Goal: Task Accomplishment & Management: Manage account settings

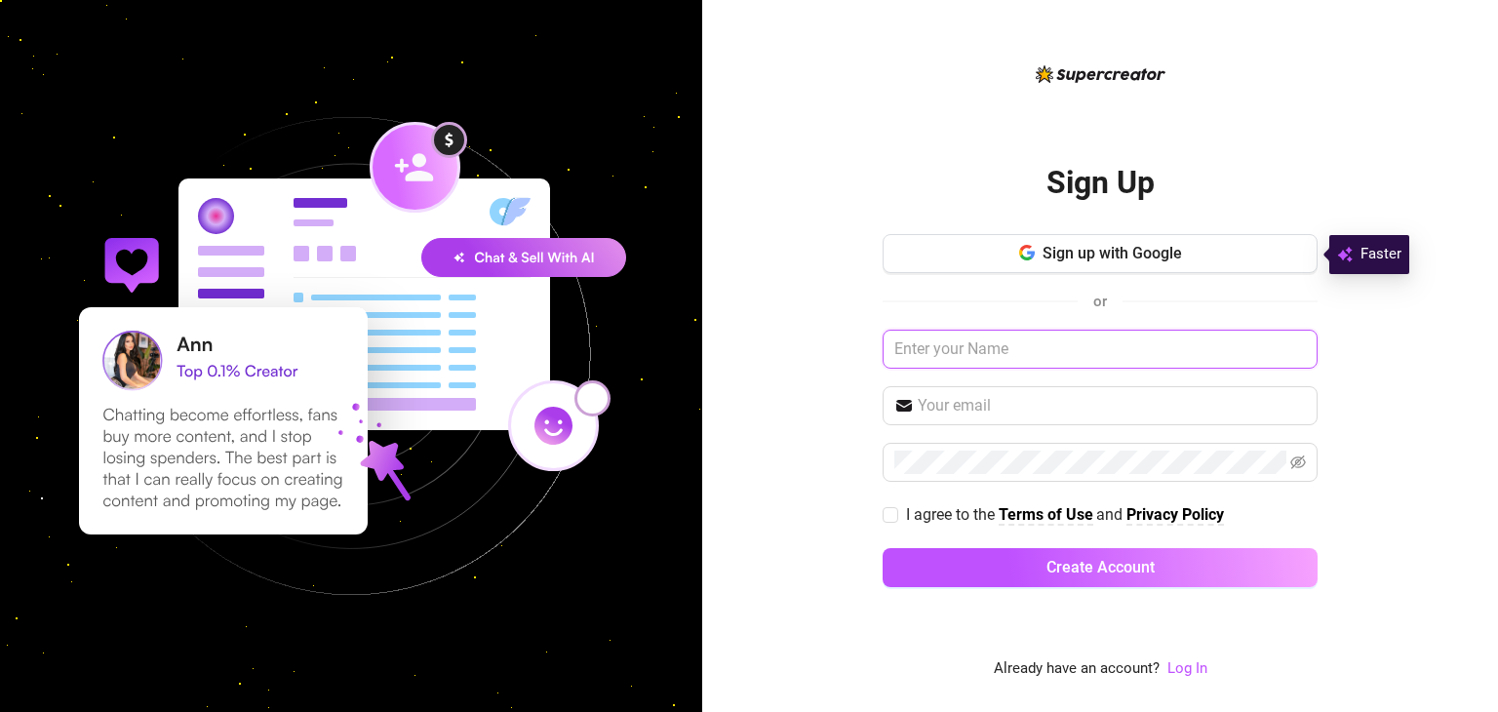
click at [1014, 356] on input "text" at bounding box center [1100, 349] width 435 height 39
paste input "[EMAIL_ADDRESS][DOMAIN_NAME]"
type input "[EMAIL_ADDRESS][DOMAIN_NAME]"
click at [1183, 664] on link "Log In" at bounding box center [1188, 668] width 40 height 18
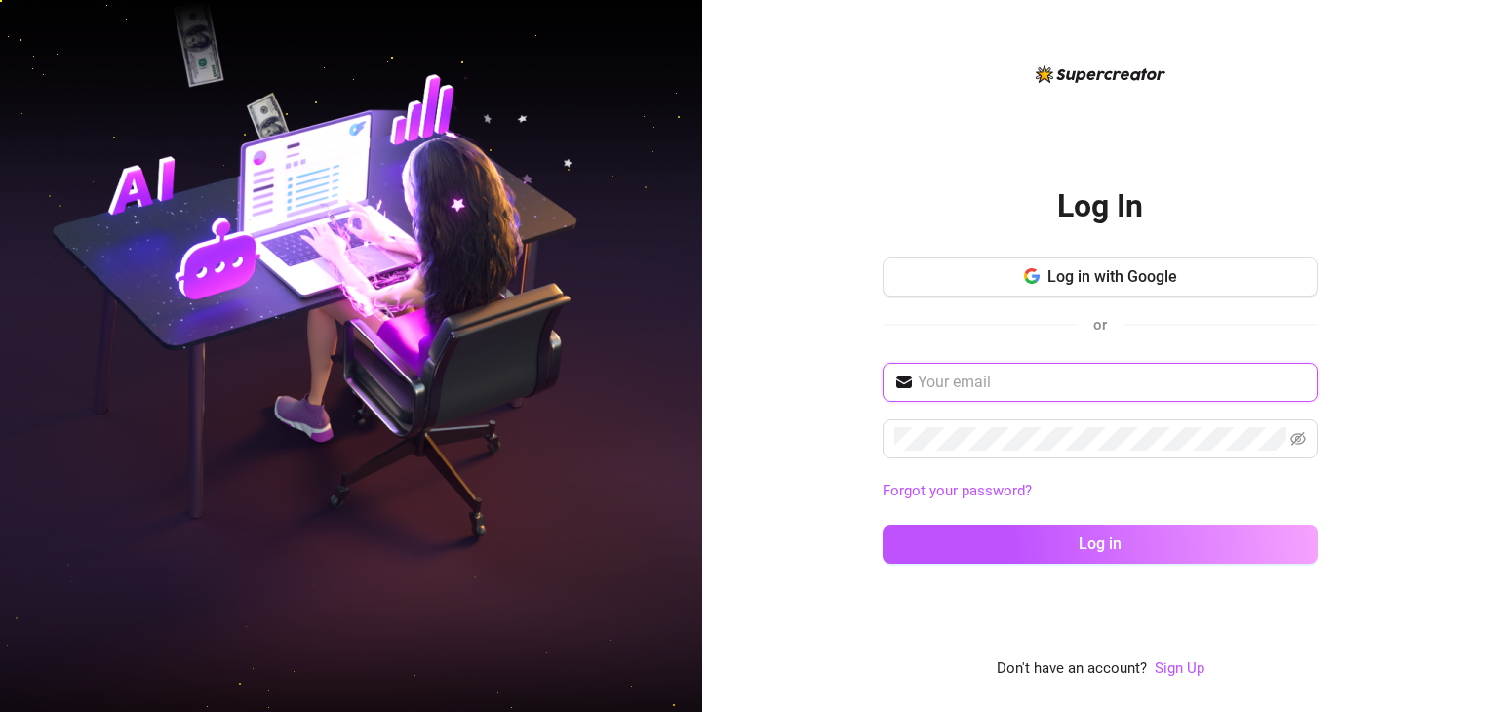
click at [1056, 371] on input "text" at bounding box center [1112, 382] width 388 height 23
paste input "[EMAIL_ADDRESS][DOMAIN_NAME]"
type input "[EMAIL_ADDRESS][DOMAIN_NAME]"
click at [983, 420] on span at bounding box center [1100, 438] width 435 height 39
click at [883, 525] on button "Log in" at bounding box center [1100, 544] width 435 height 39
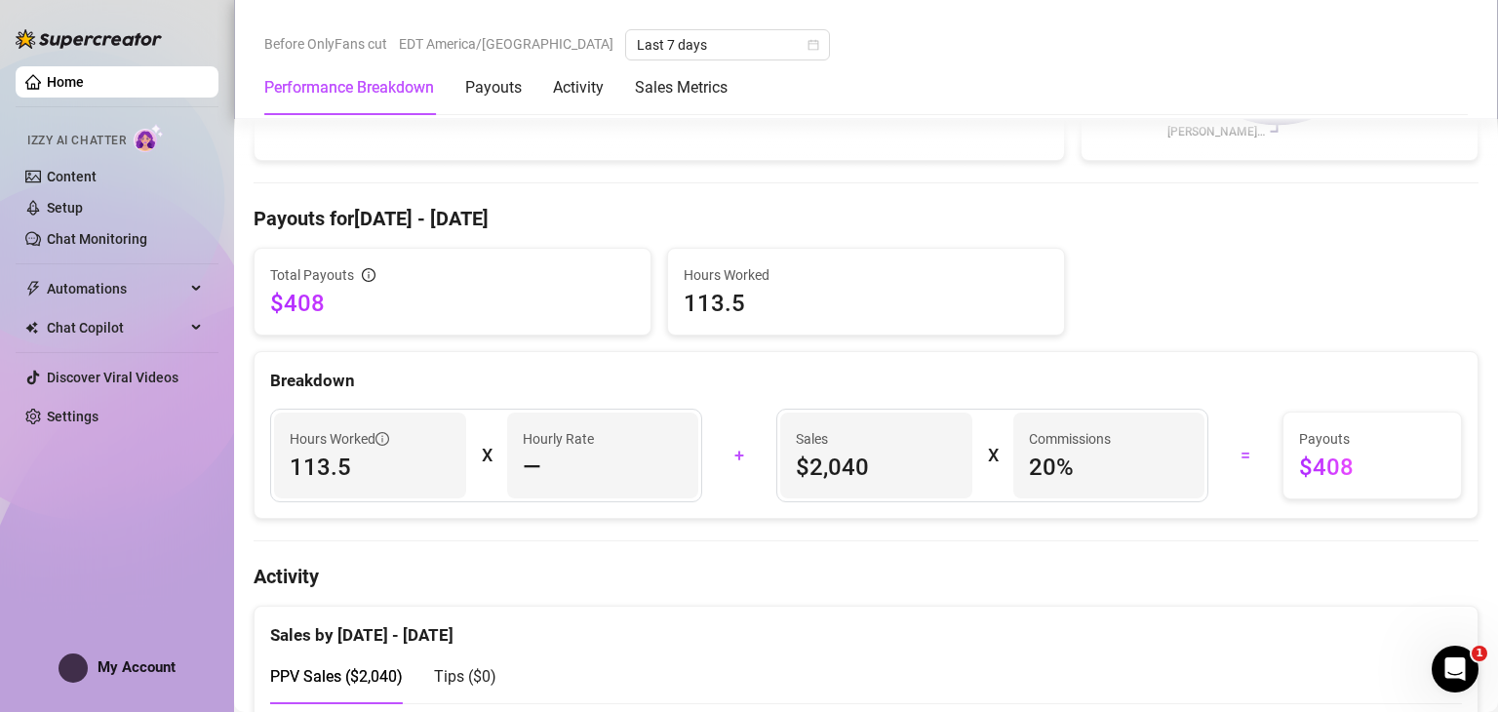
scroll to position [390, 0]
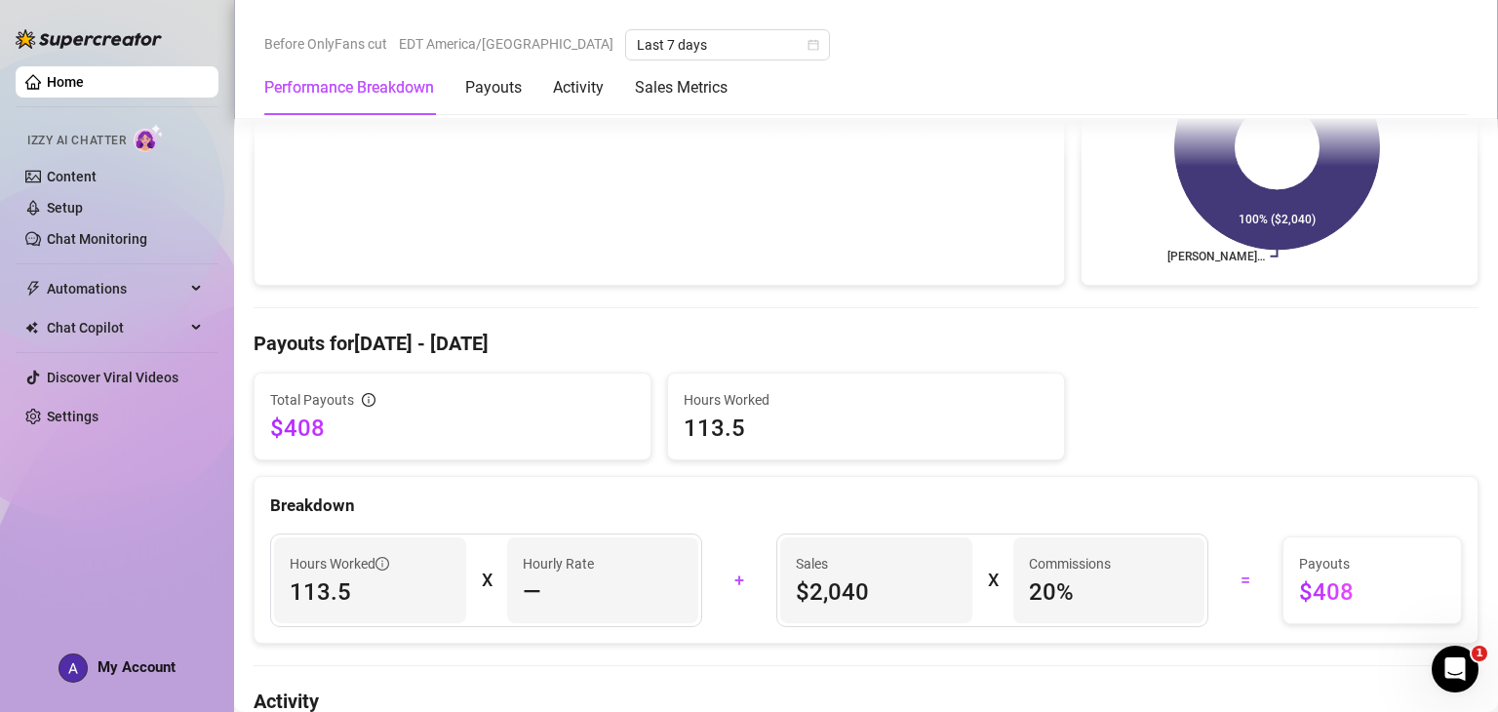
click at [801, 269] on div "Performance by OnlyFans Creator Name Total Sales & Tips Est. Hours Worked Sales…" at bounding box center [660, 128] width 812 height 318
